Goal: Navigation & Orientation: Go to known website

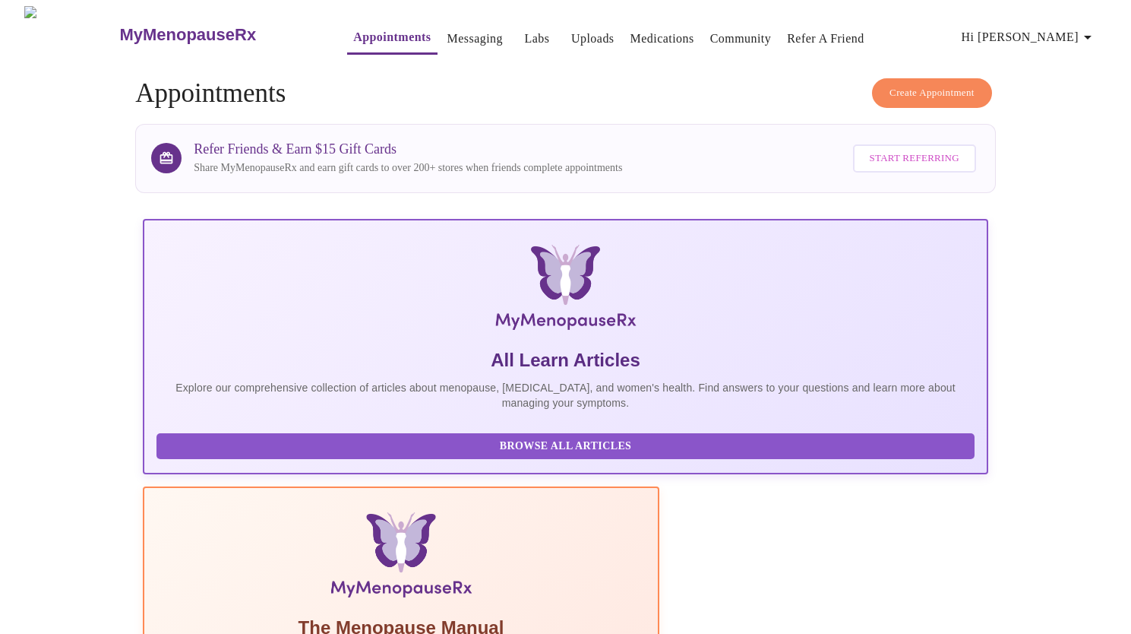
scroll to position [152, 0]
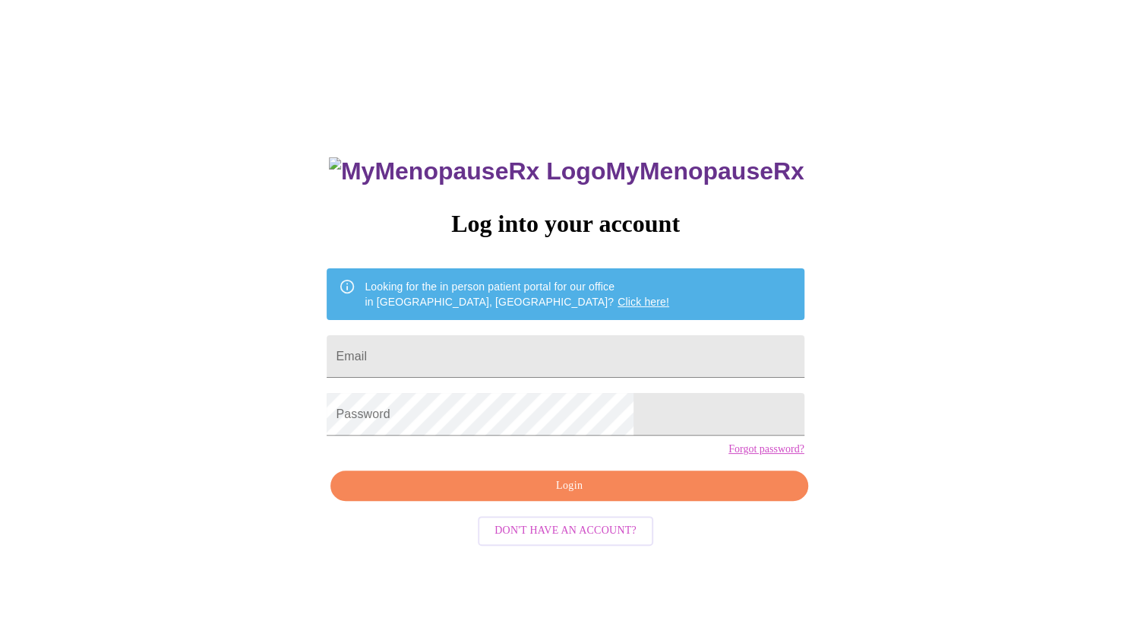
scroll to position [15, 0]
